Goal: Information Seeking & Learning: Learn about a topic

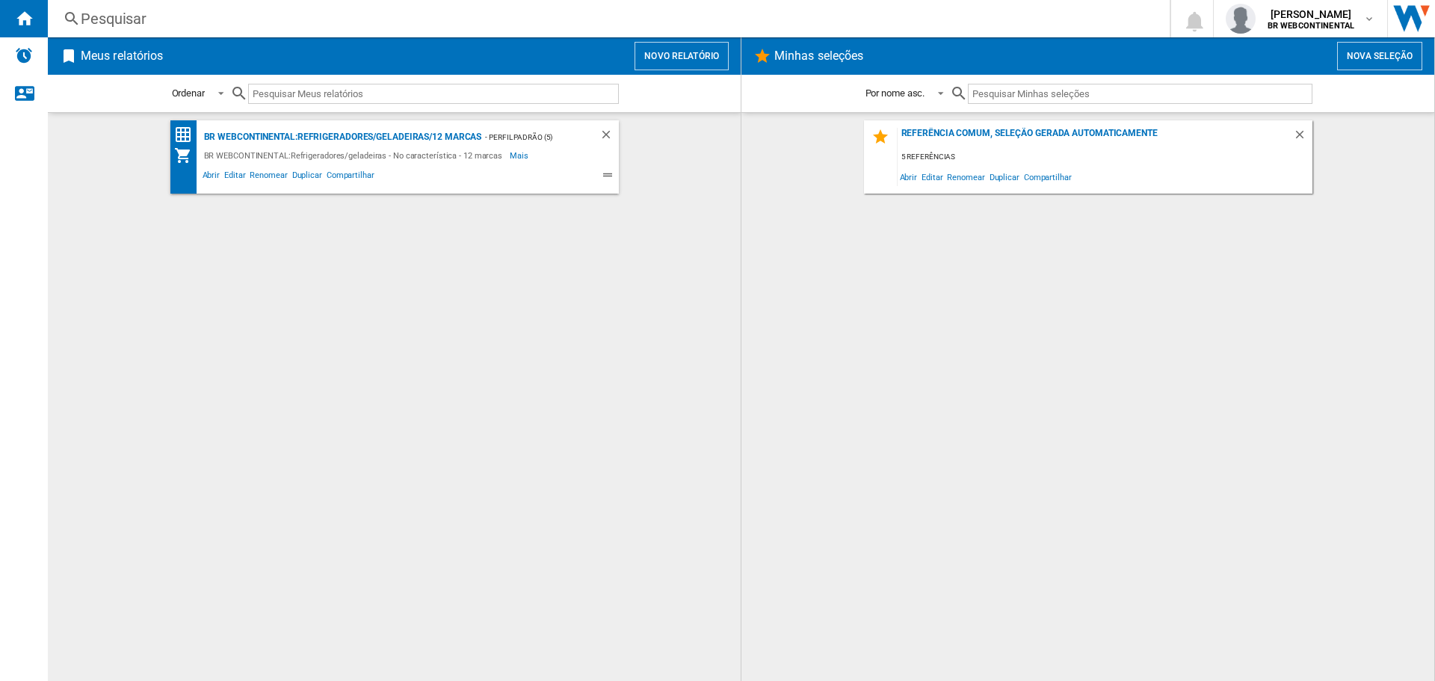
click at [234, 146] on div "BR WEBCONTINENTAL:Refrigeradores/geladeiras - No característica - 12 marcas" at bounding box center [355, 155] width 310 height 18
click at [227, 129] on div "BR WEBCONTINENTAL:Refrigeradores/geladeiras/12 marcas" at bounding box center [341, 137] width 282 height 19
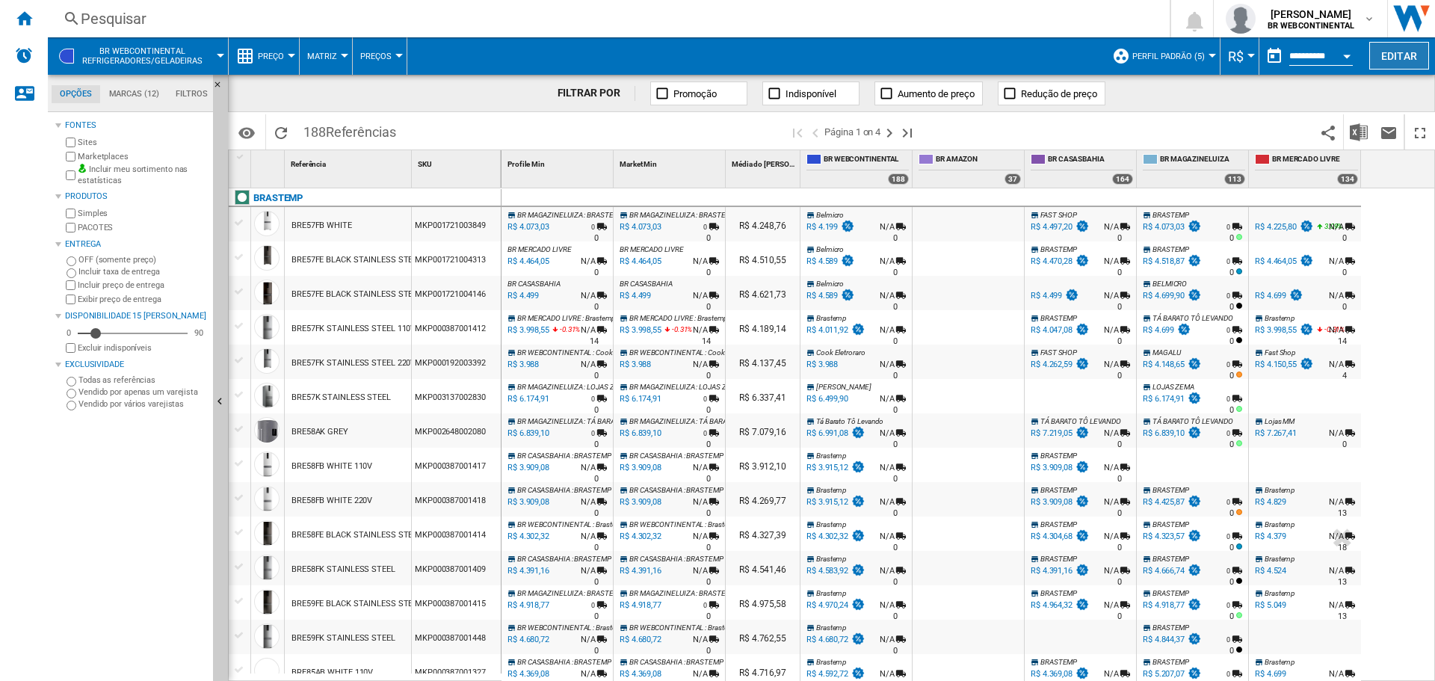
click at [1393, 49] on button "Editar" at bounding box center [1399, 56] width 60 height 28
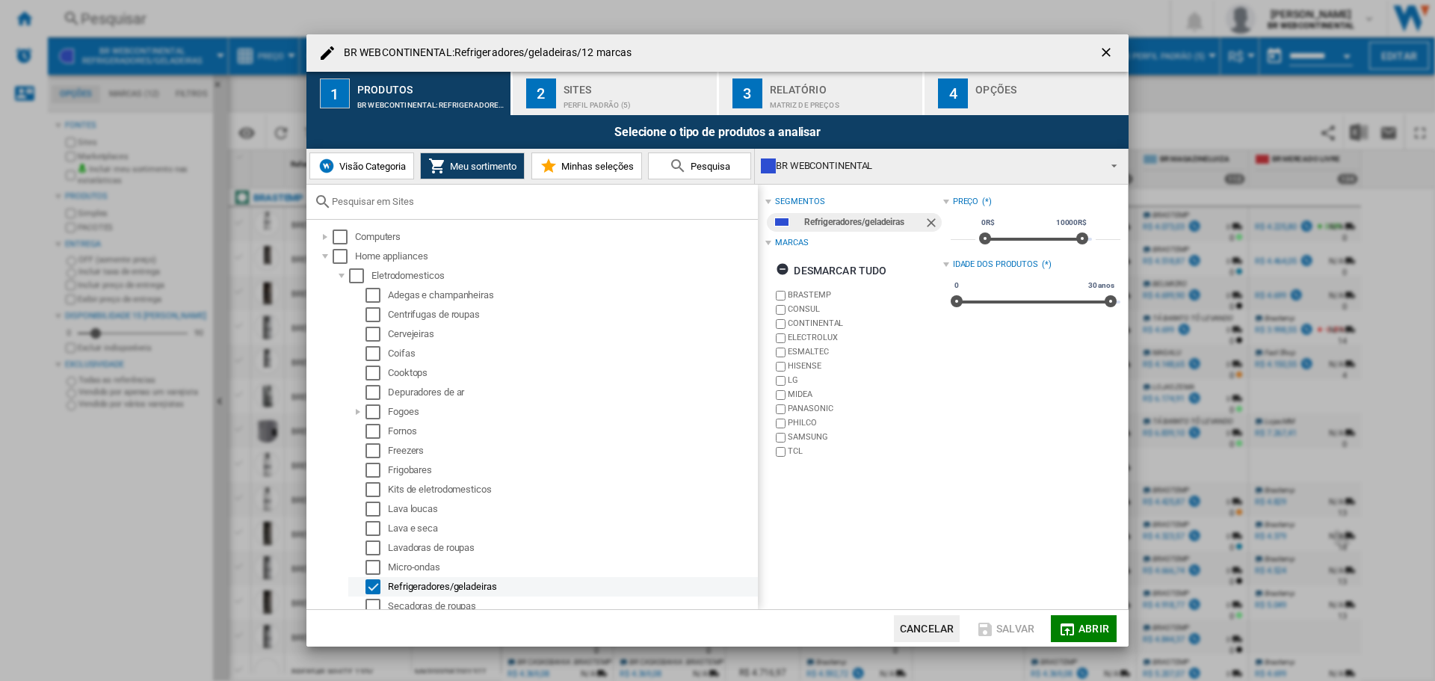
click at [373, 583] on div "Select" at bounding box center [372, 586] width 15 height 15
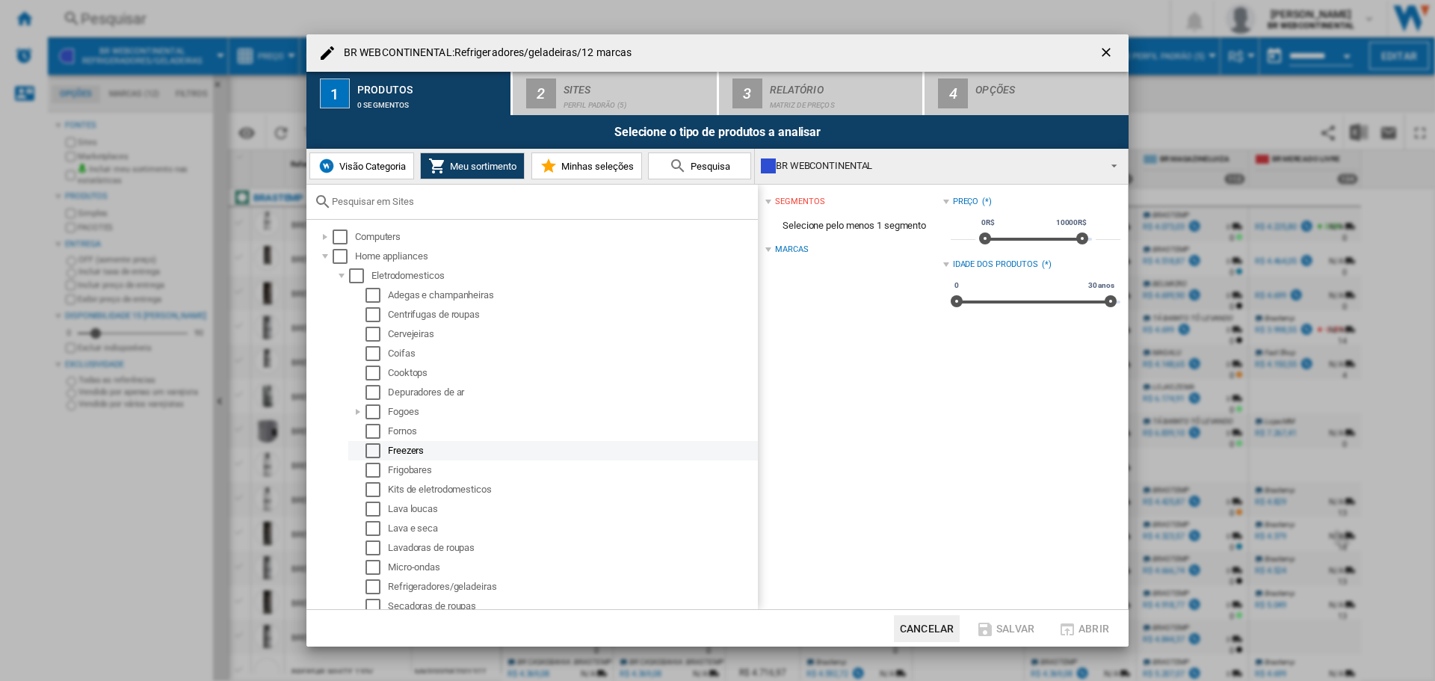
scroll to position [45, 0]
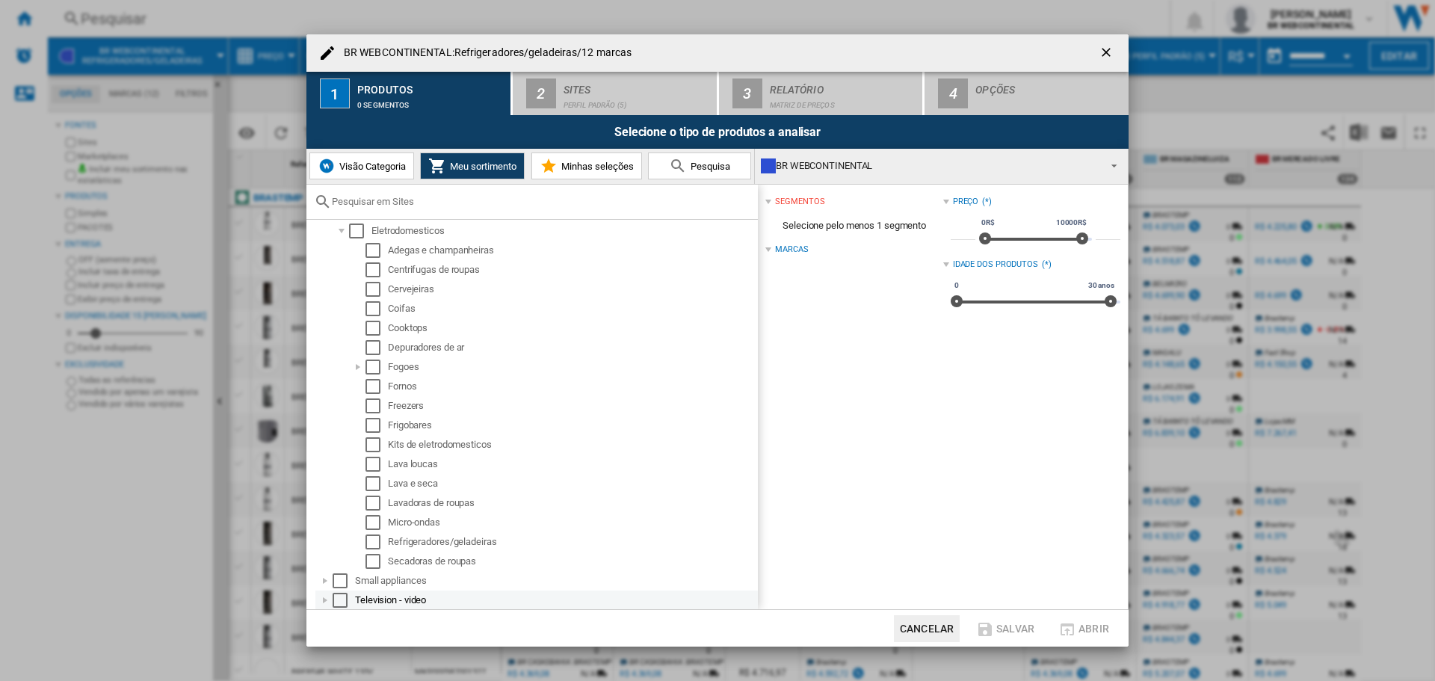
click at [338, 601] on div "Select" at bounding box center [339, 600] width 15 height 15
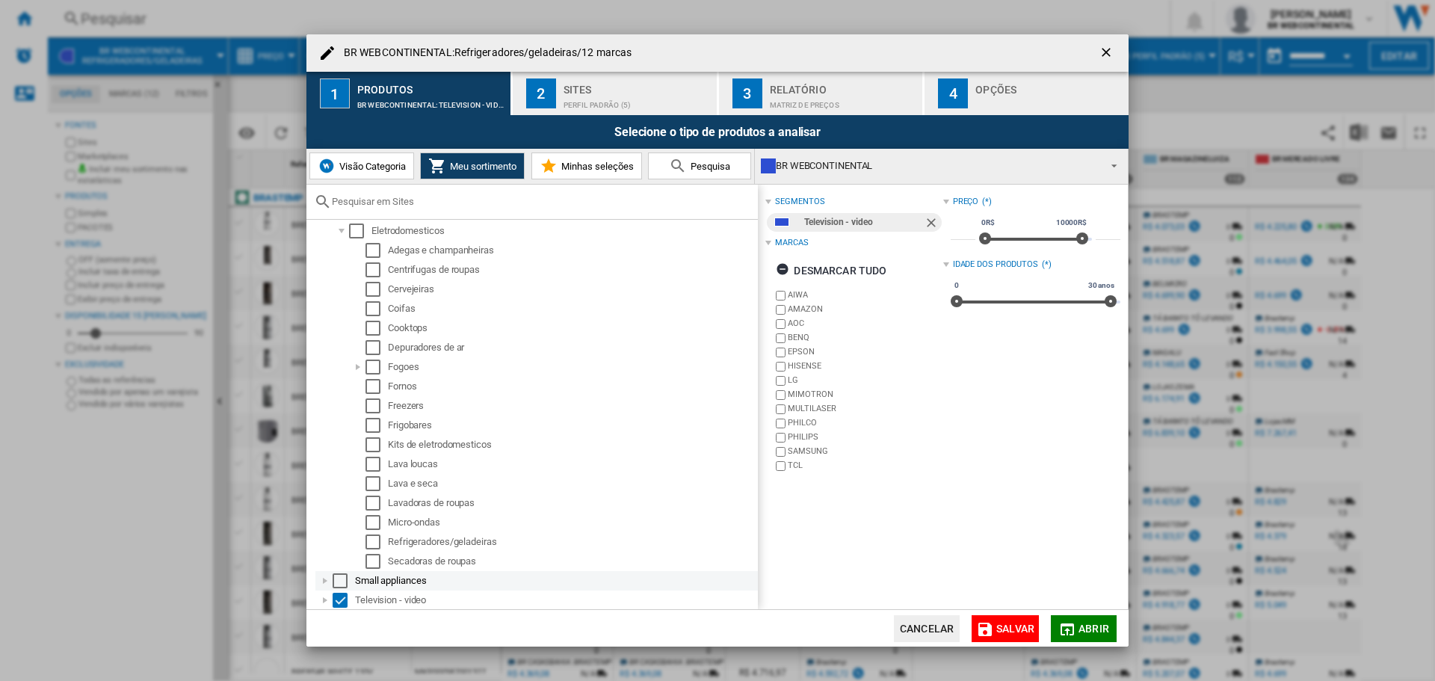
scroll to position [54, 0]
click at [323, 592] on div at bounding box center [325, 591] width 15 height 15
click at [338, 600] on div at bounding box center [341, 600] width 15 height 15
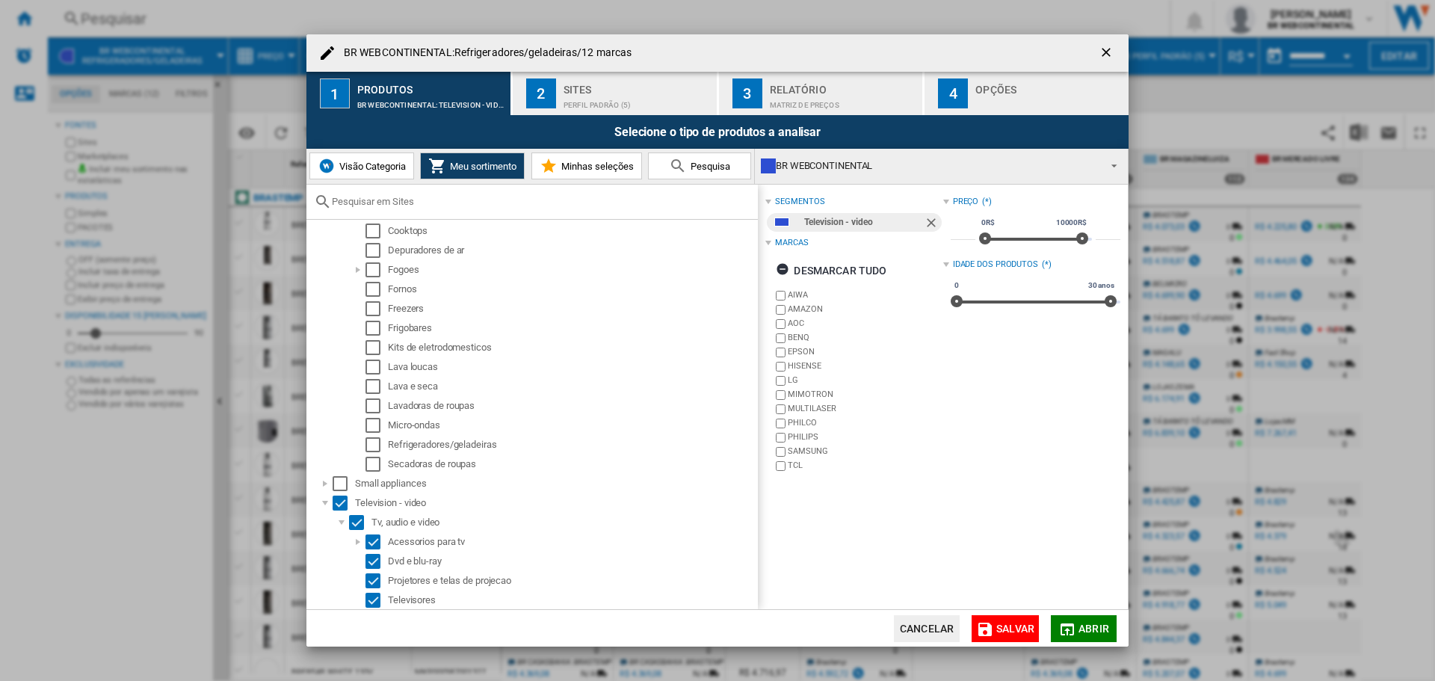
click at [1077, 628] on button "Abrir" at bounding box center [1084, 628] width 66 height 27
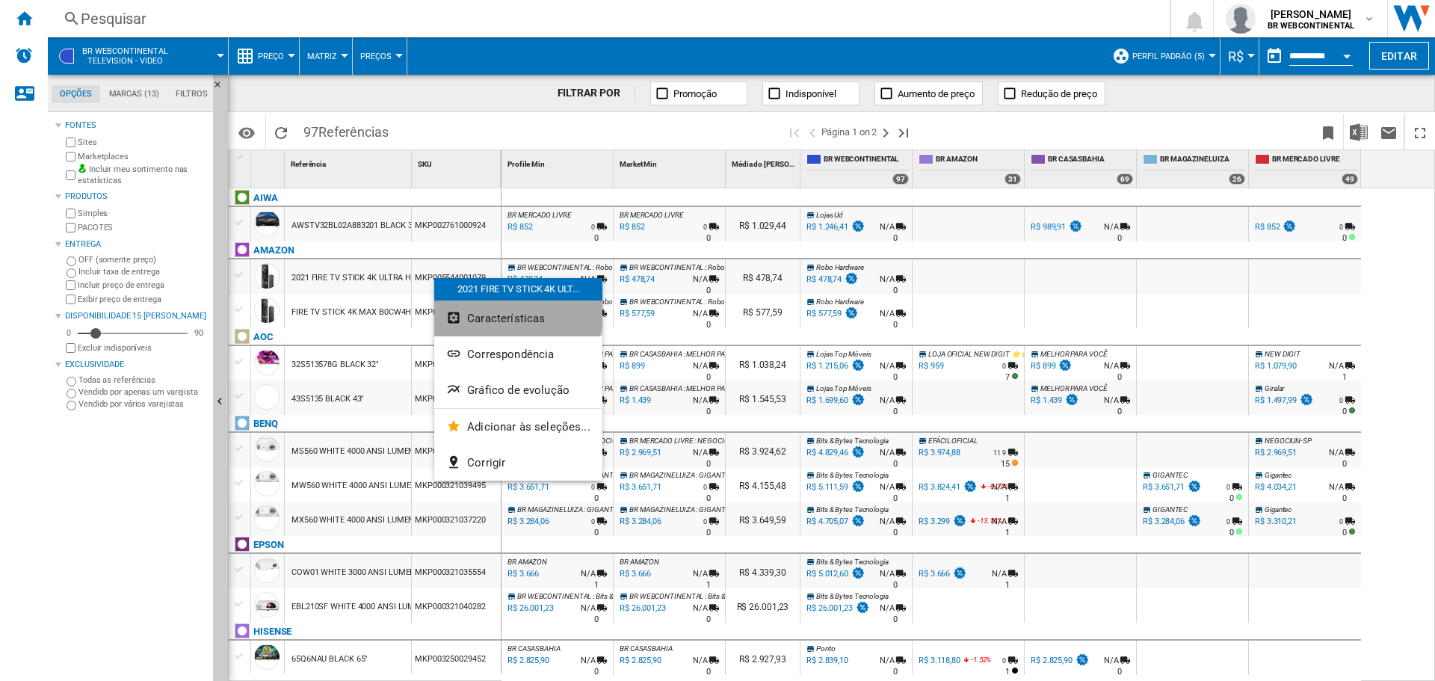
click at [515, 309] on button "Características" at bounding box center [518, 318] width 168 height 36
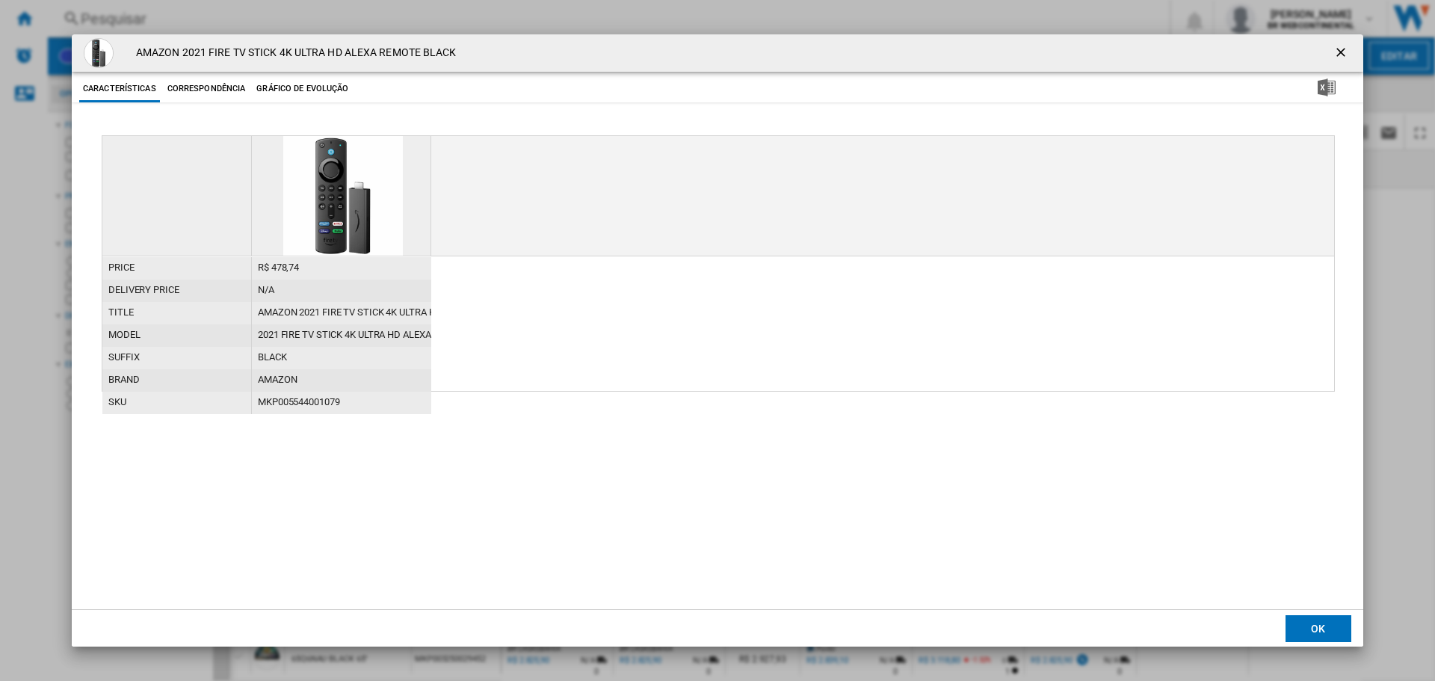
click at [288, 405] on div "MKP005544001079" at bounding box center [341, 403] width 179 height 22
copy div "MKP005544001079"
click at [1339, 55] on ng-md-icon "getI18NText('BUTTONS.CLOSE_DIALOG')" at bounding box center [1342, 54] width 18 height 18
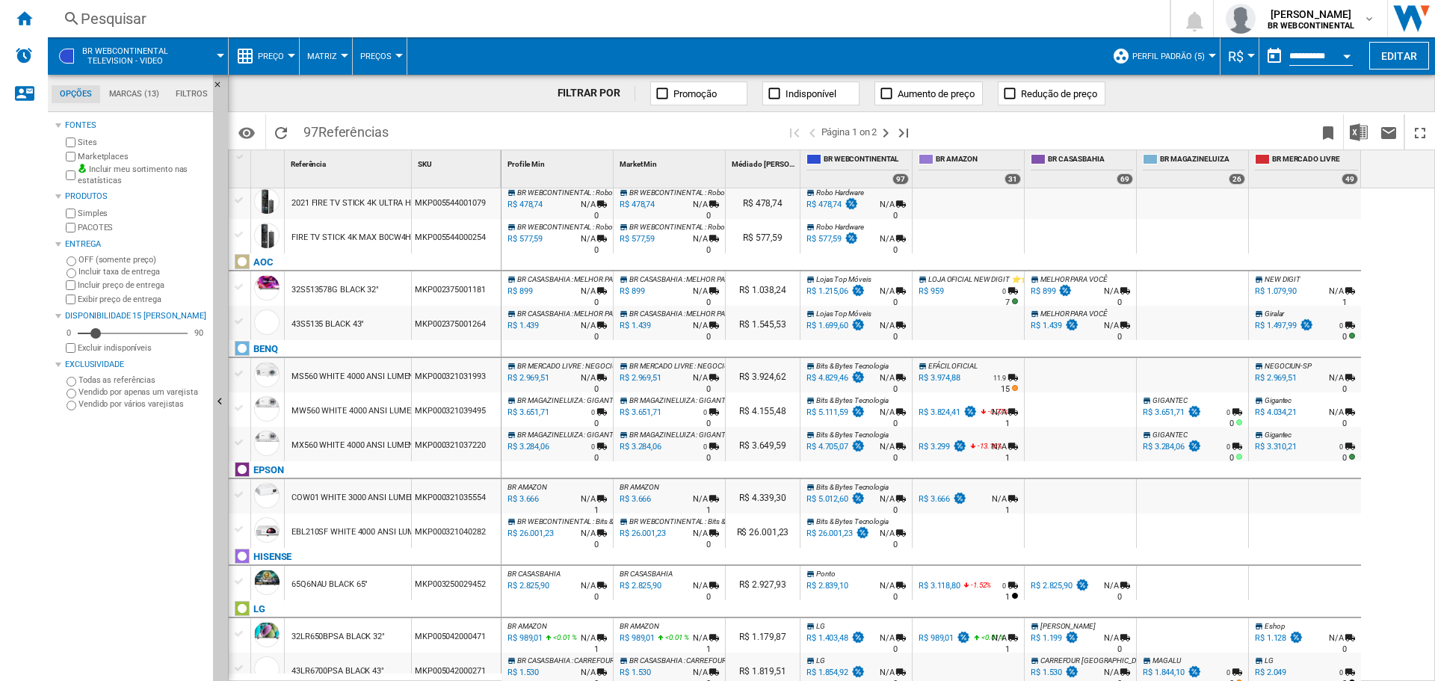
scroll to position [77, 0]
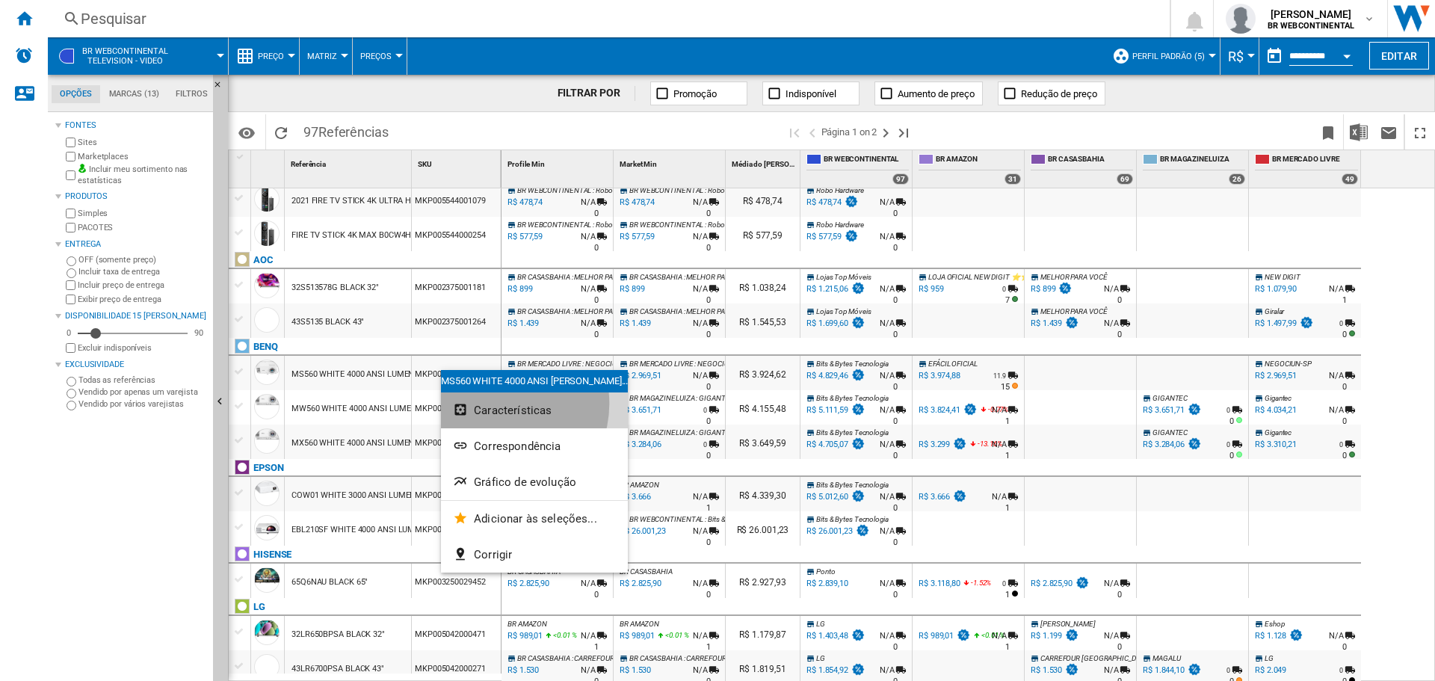
click at [497, 403] on span "Características" at bounding box center [513, 409] width 78 height 13
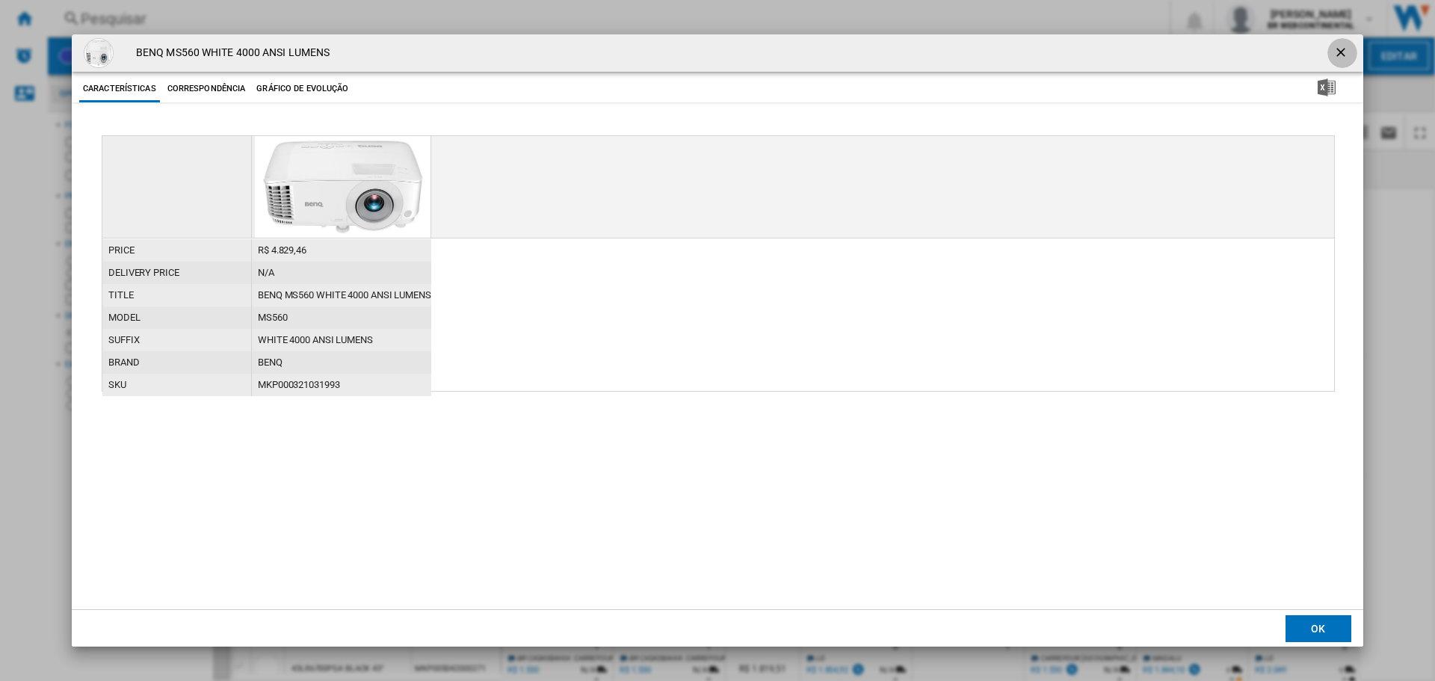
click at [1338, 50] on ng-md-icon "getI18NText('BUTTONS.CLOSE_DIALOG')" at bounding box center [1342, 54] width 18 height 18
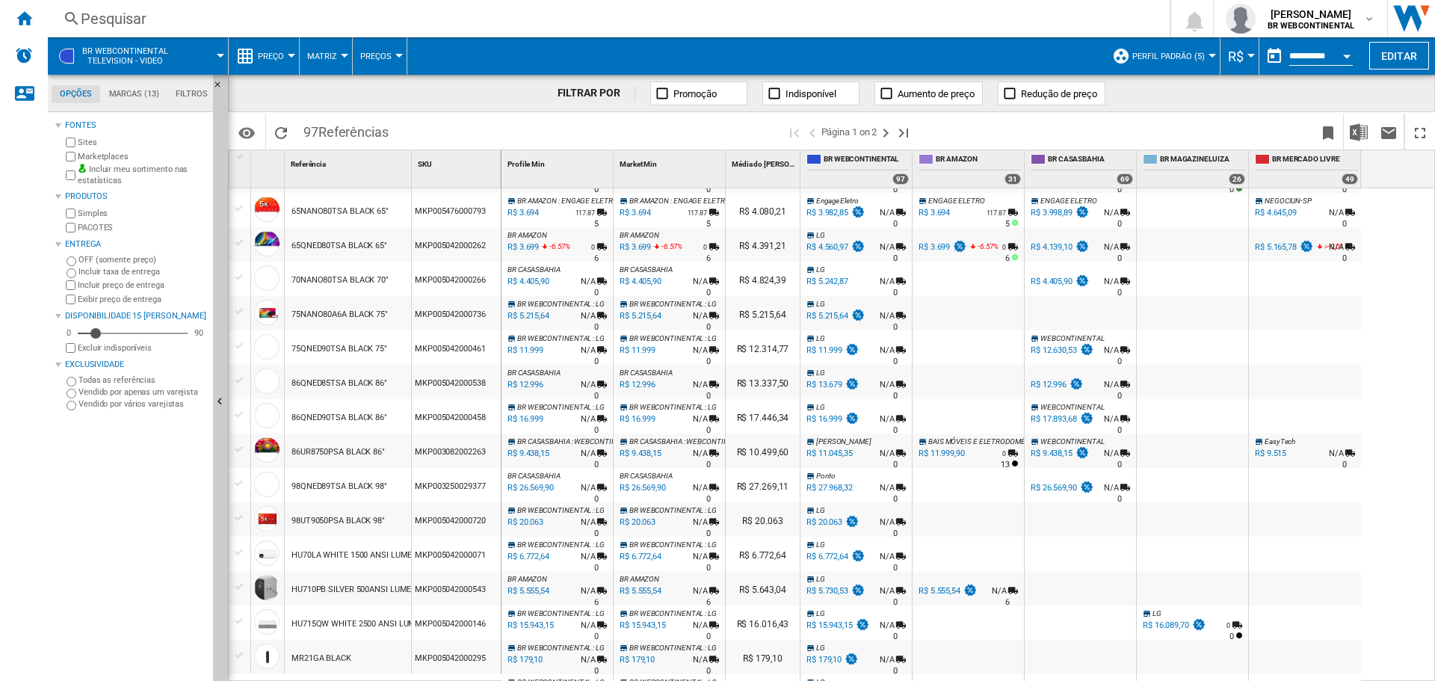
scroll to position [892, 0]
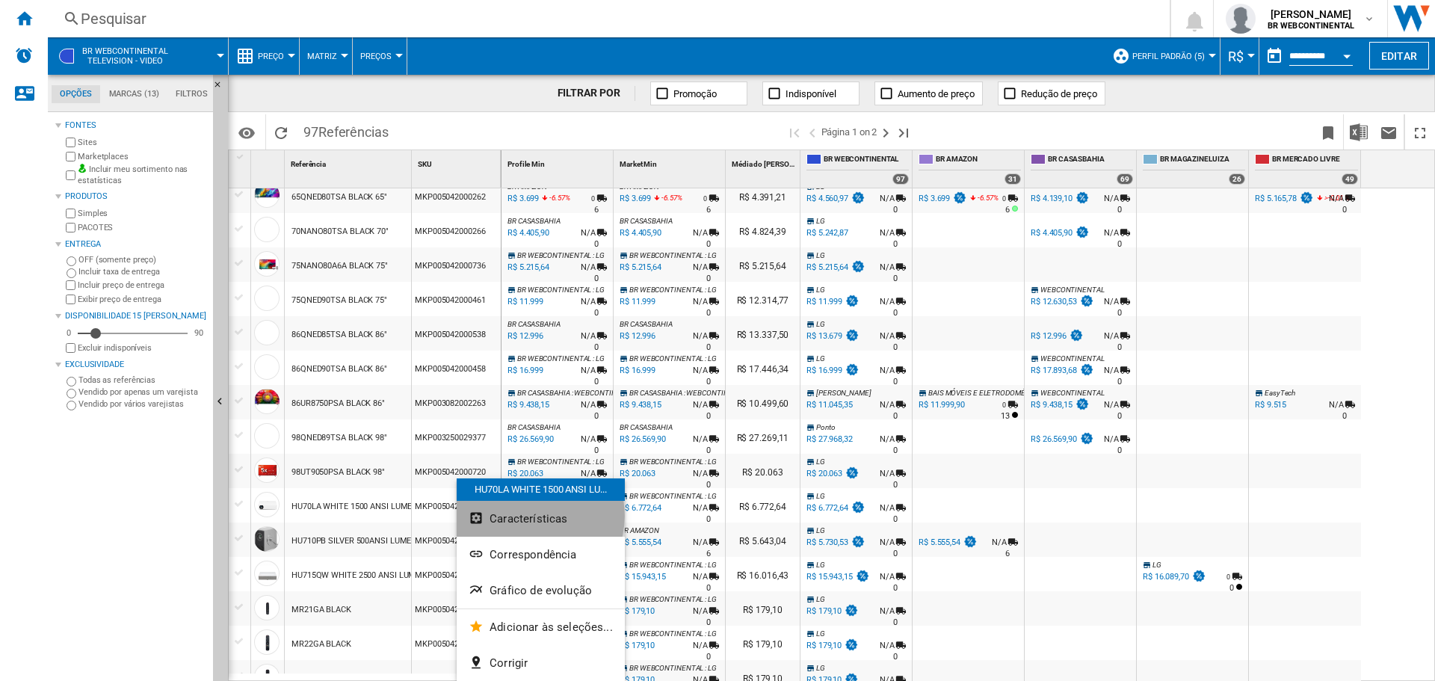
click at [530, 516] on span "Características" at bounding box center [528, 518] width 78 height 13
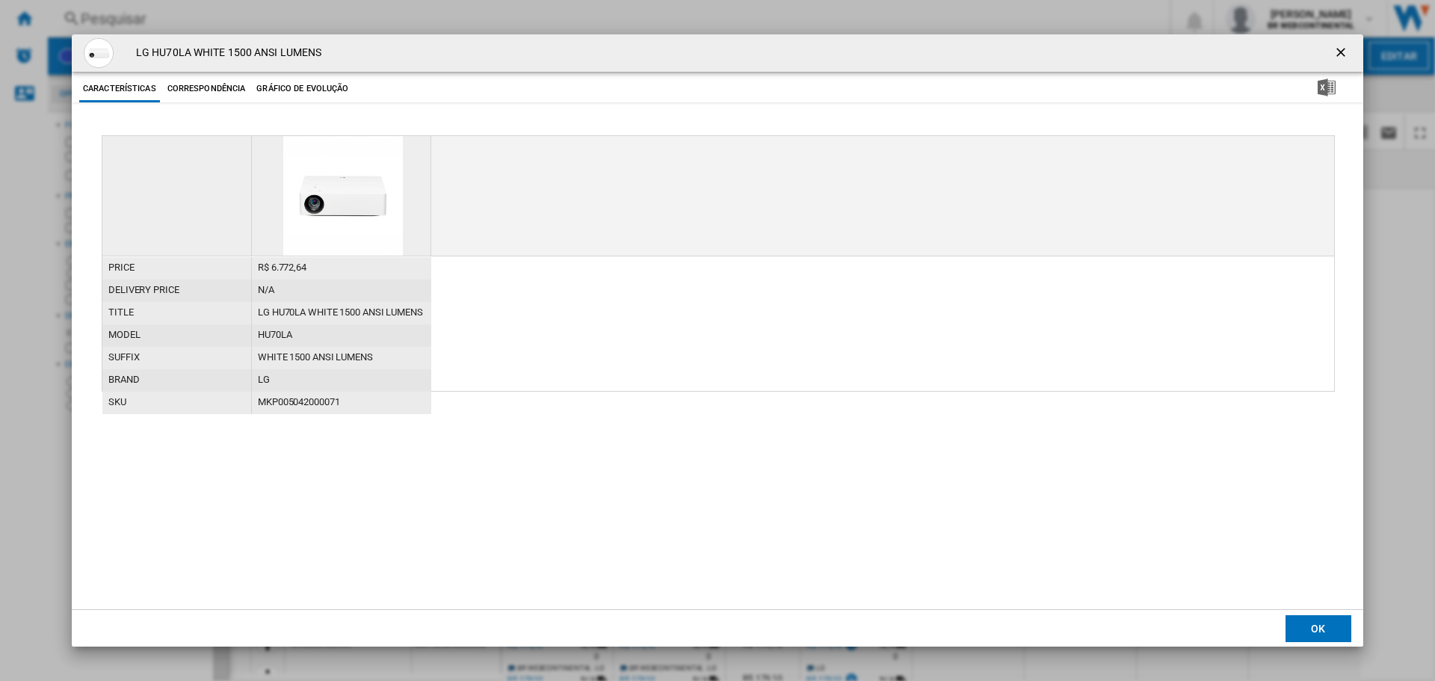
click at [288, 403] on div "MKP005042000071" at bounding box center [341, 403] width 179 height 22
copy div "MKP005042000071"
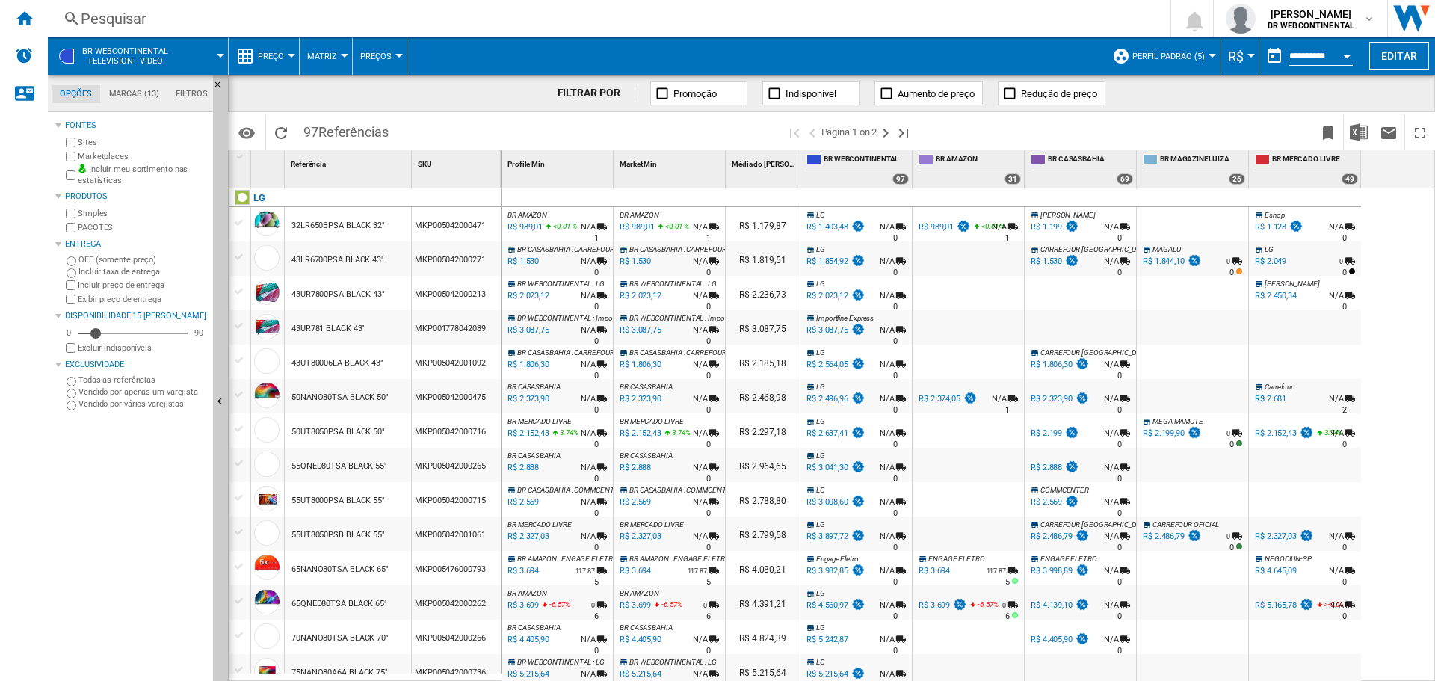
scroll to position [0, 0]
